Goal: Task Accomplishment & Management: Manage account settings

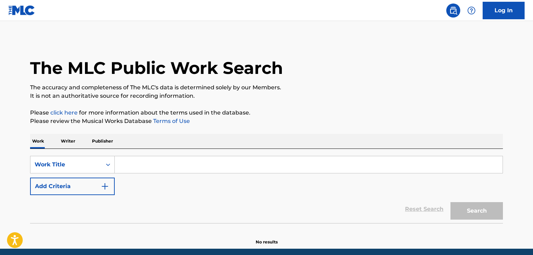
click at [494, 12] on link "Log In" at bounding box center [504, 10] width 42 height 17
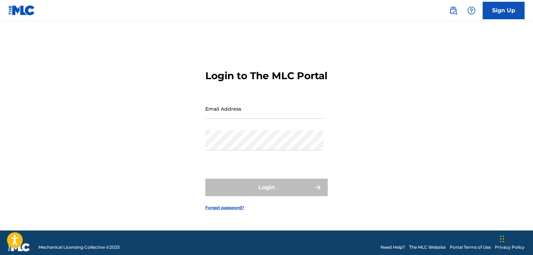
type input "[PERSON_NAME][EMAIL_ADDRESS][DOMAIN_NAME]"
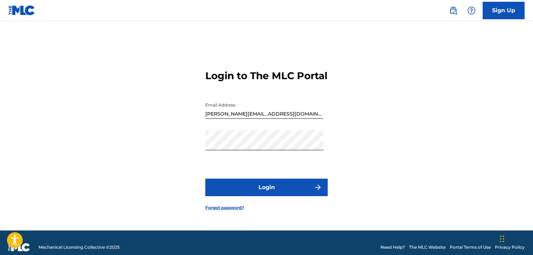
click at [270, 191] on button "Login" at bounding box center [266, 186] width 122 height 17
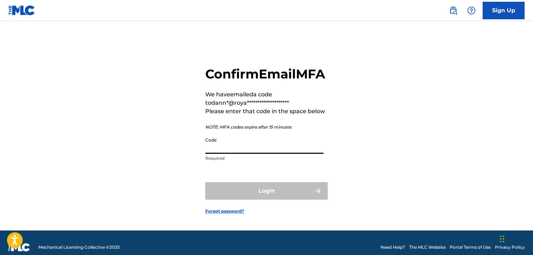
click at [257, 154] on input "Code" at bounding box center [264, 144] width 118 height 20
paste input "898029"
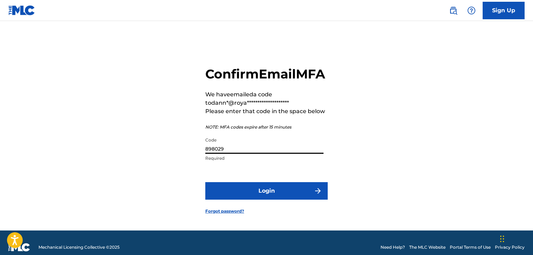
type input "898029"
click at [270, 199] on button "Login" at bounding box center [266, 190] width 122 height 17
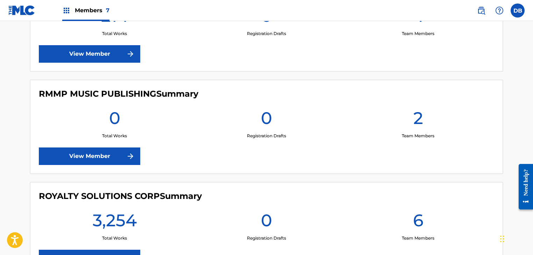
scroll to position [541, 0]
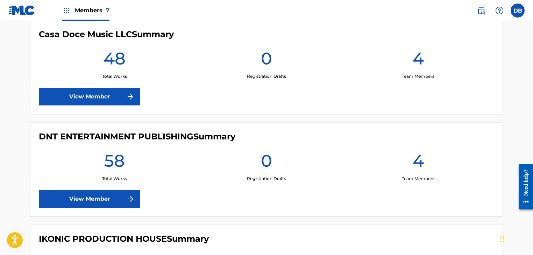
scroll to position [210, 0]
